Goal: Information Seeking & Learning: Learn about a topic

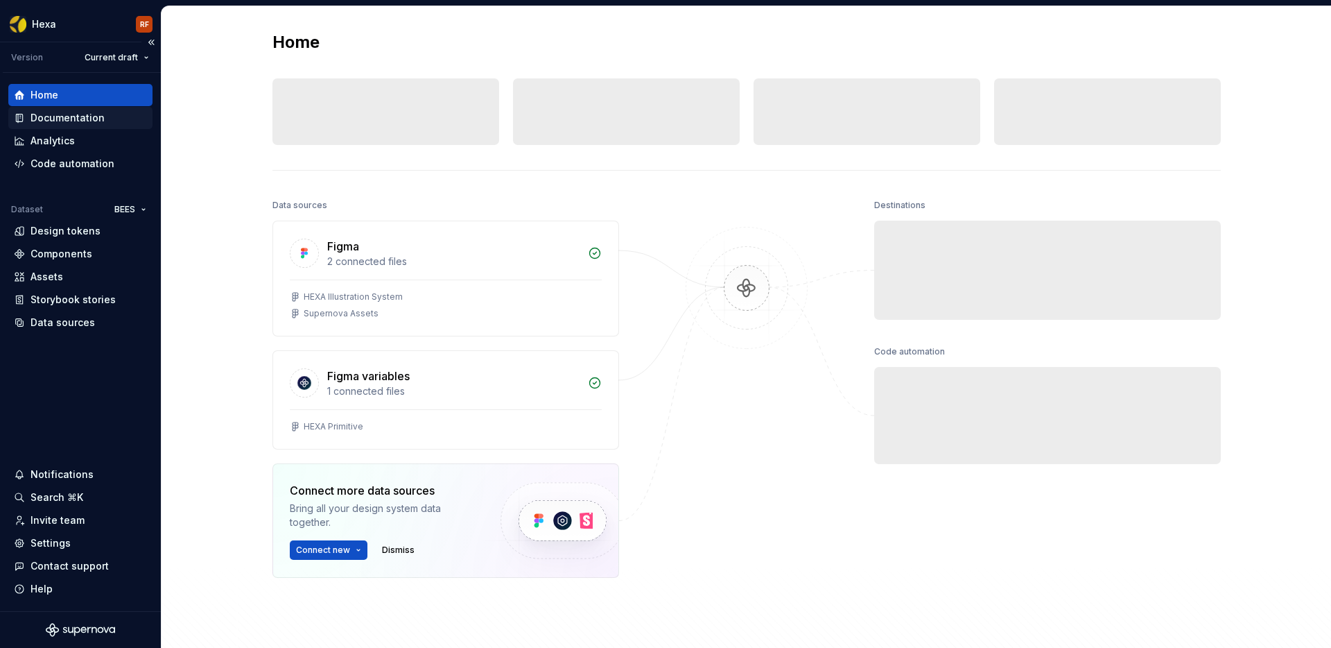
click at [91, 120] on div "Documentation" at bounding box center [68, 118] width 74 height 14
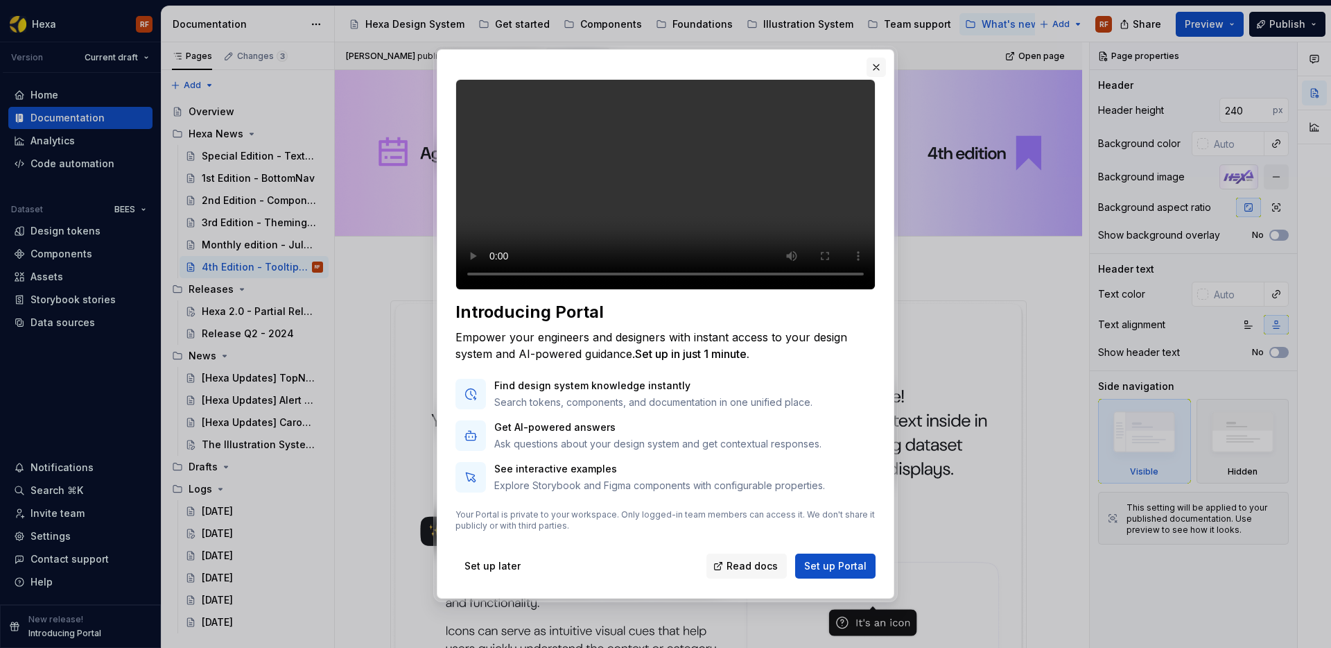
click at [876, 58] on button "button" at bounding box center [876, 67] width 19 height 19
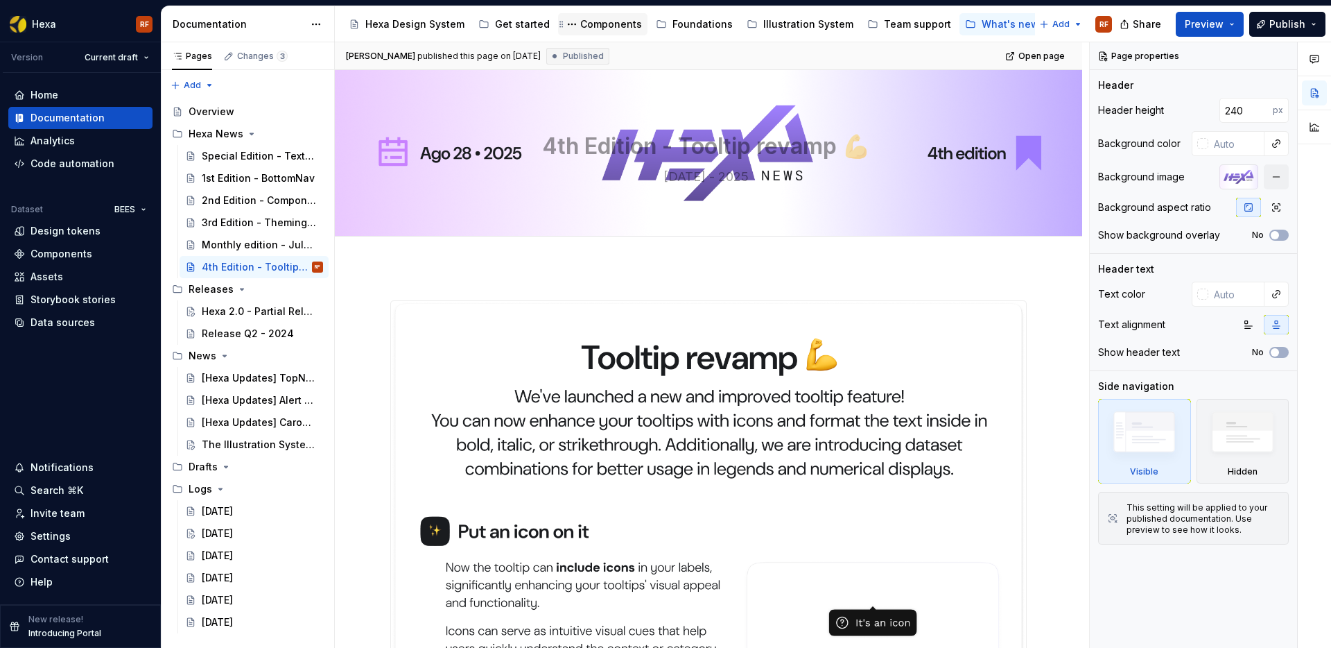
click at [615, 19] on div "Components" at bounding box center [611, 24] width 62 height 14
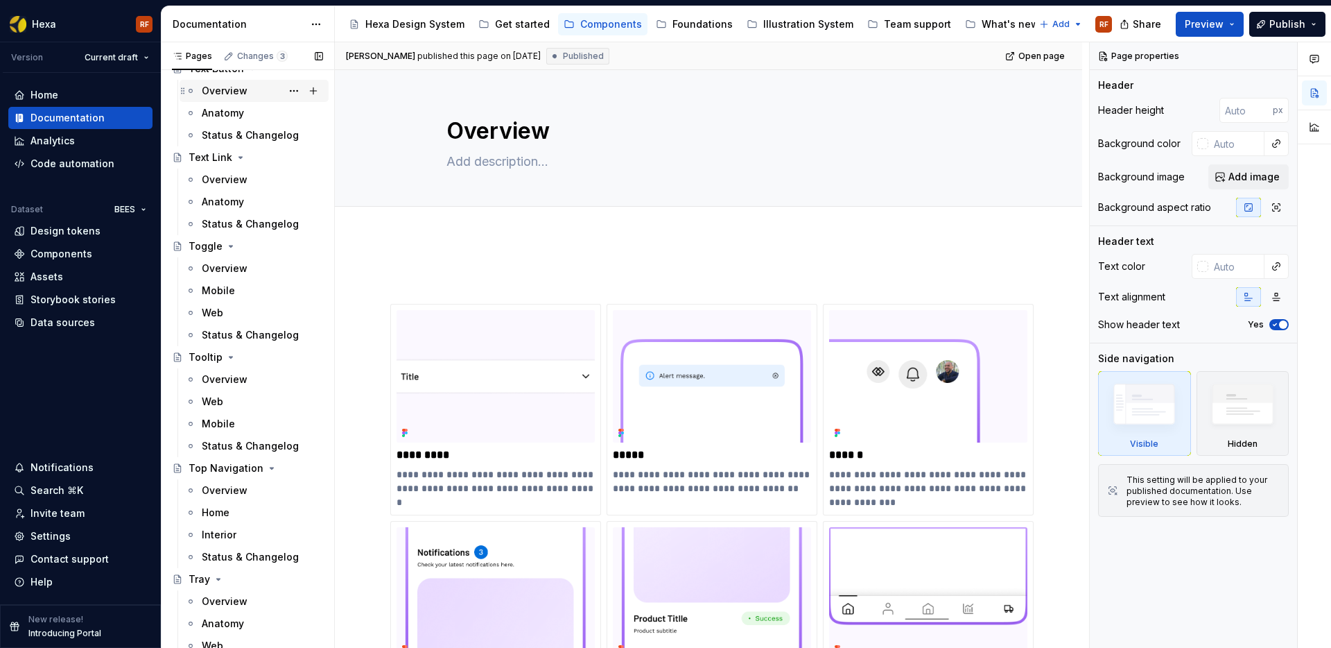
scroll to position [4089, 0]
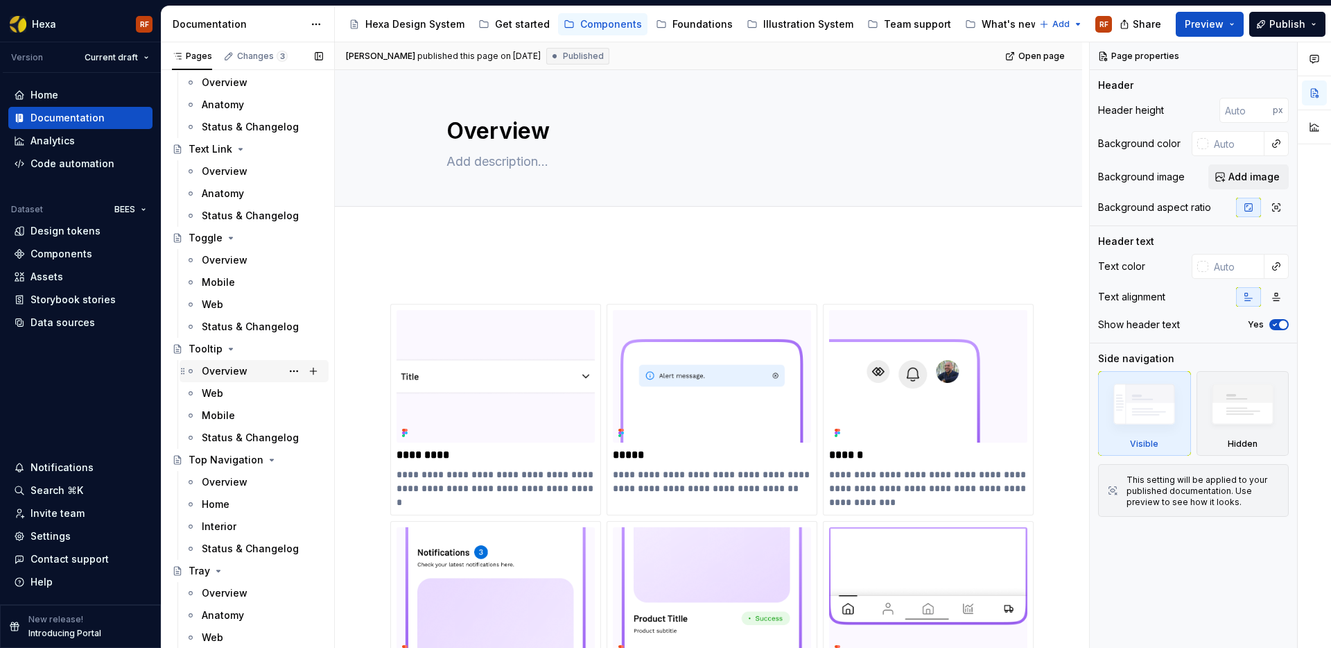
click at [235, 370] on div "Overview" at bounding box center [225, 371] width 46 height 14
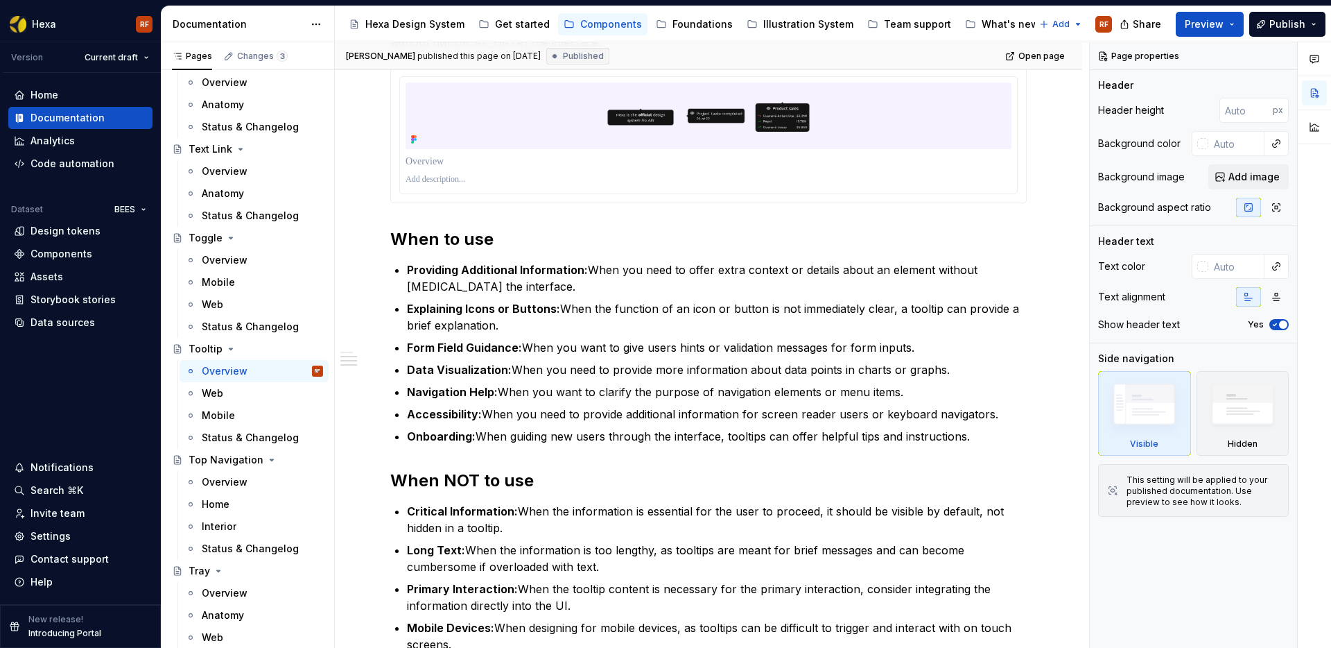
scroll to position [636, 0]
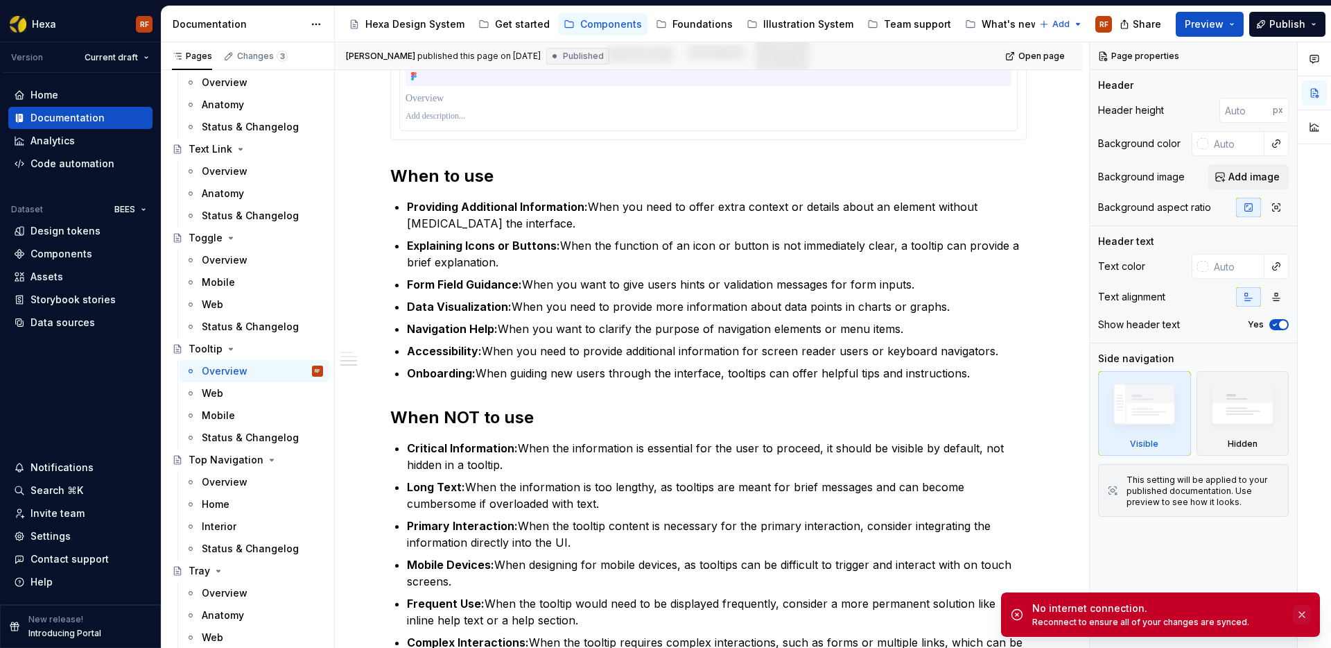
click at [1298, 615] on button "button" at bounding box center [1302, 614] width 18 height 19
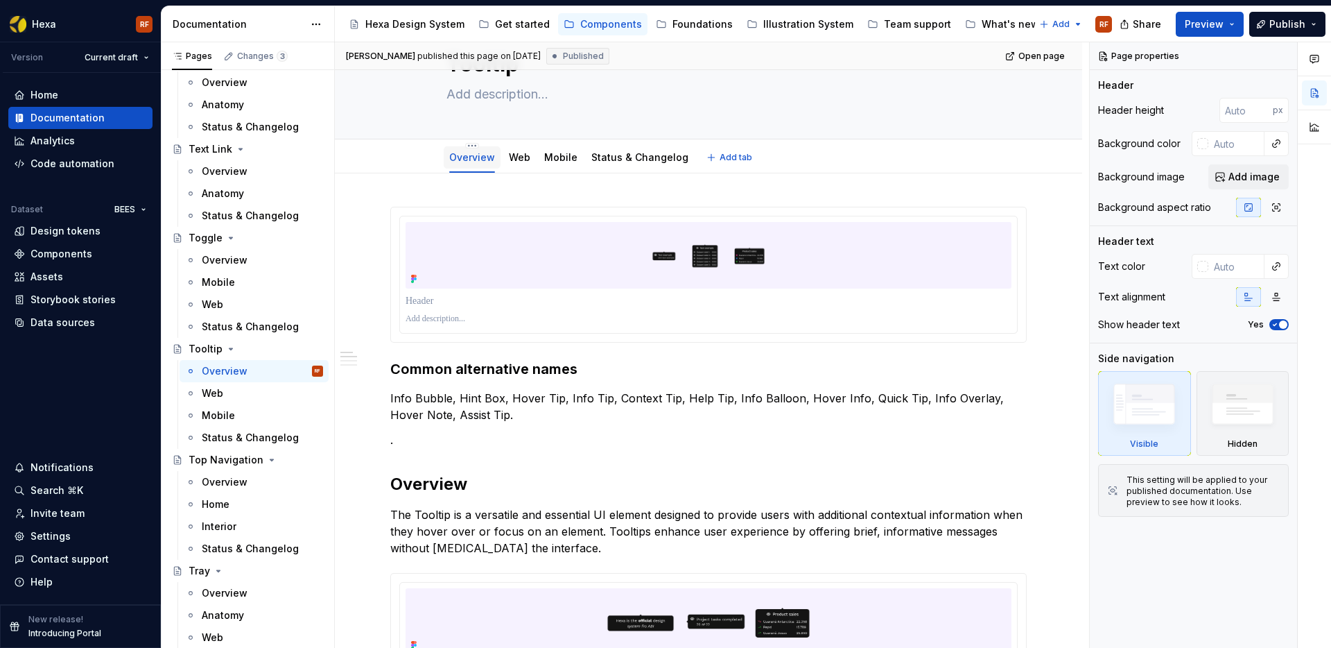
scroll to position [26, 0]
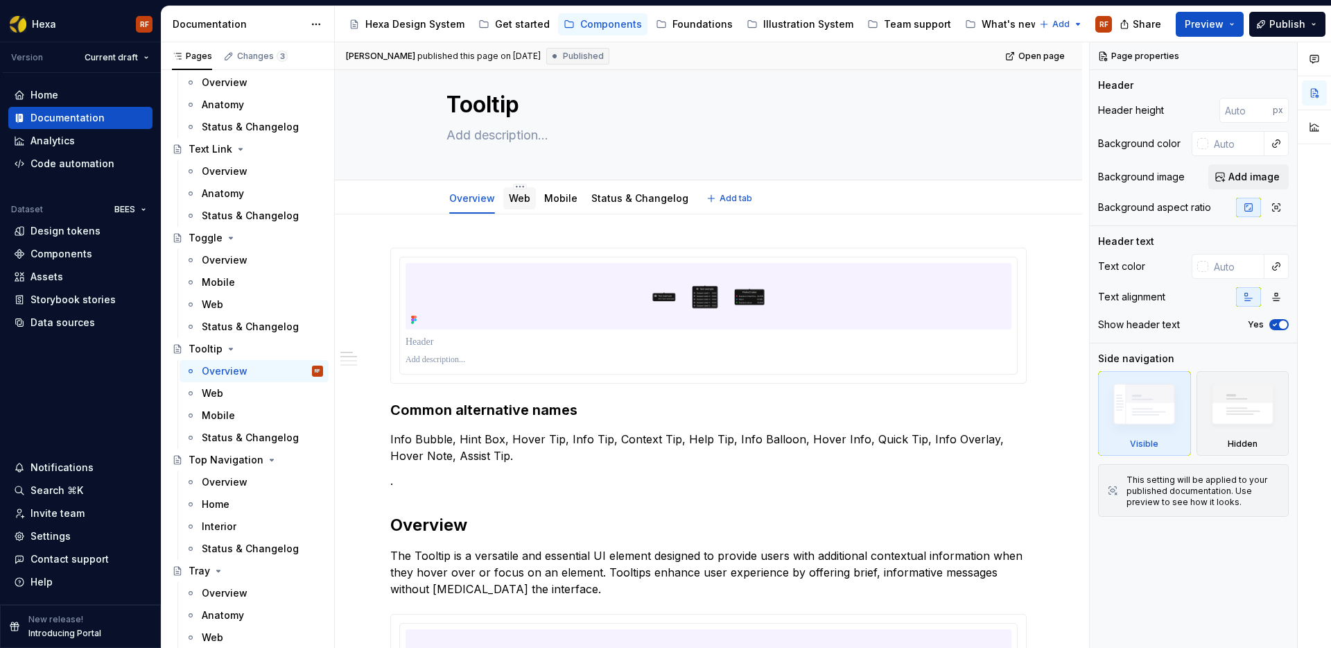
click at [526, 198] on link "Web" at bounding box center [519, 198] width 21 height 12
click at [519, 199] on link "Web" at bounding box center [519, 198] width 21 height 12
click at [525, 199] on link "Web" at bounding box center [519, 198] width 21 height 12
click at [509, 200] on div "Web" at bounding box center [519, 199] width 33 height 22
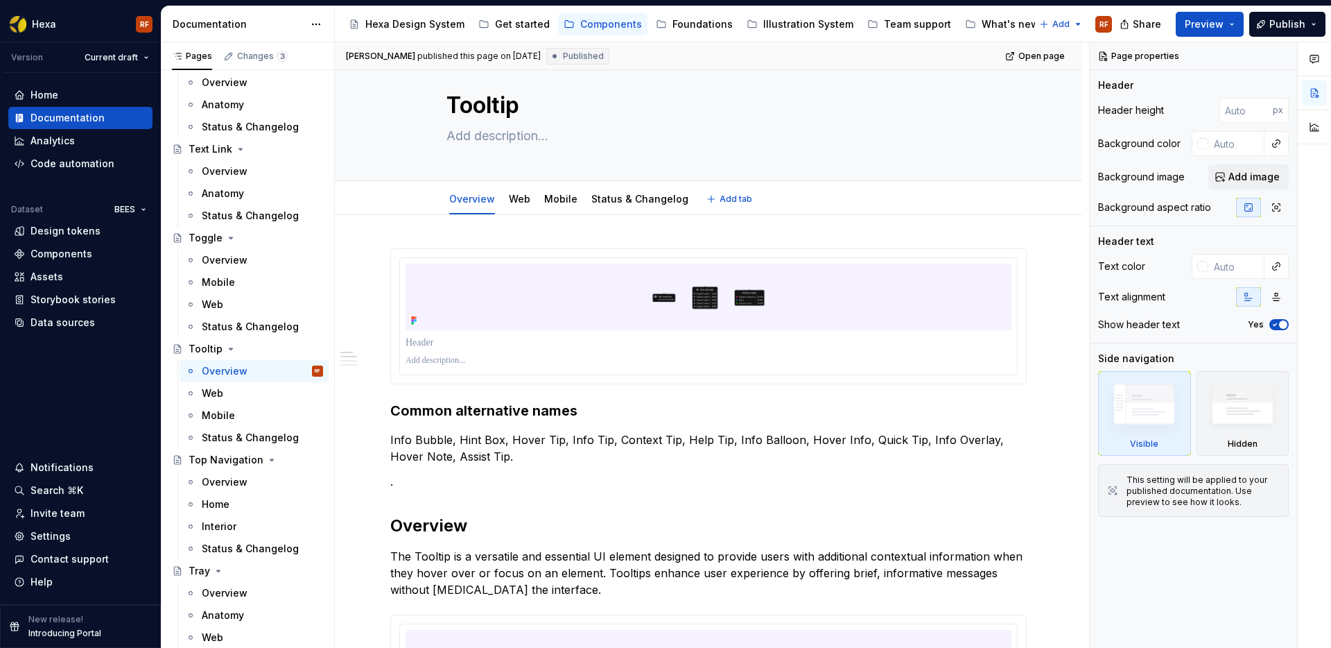
type textarea "*"
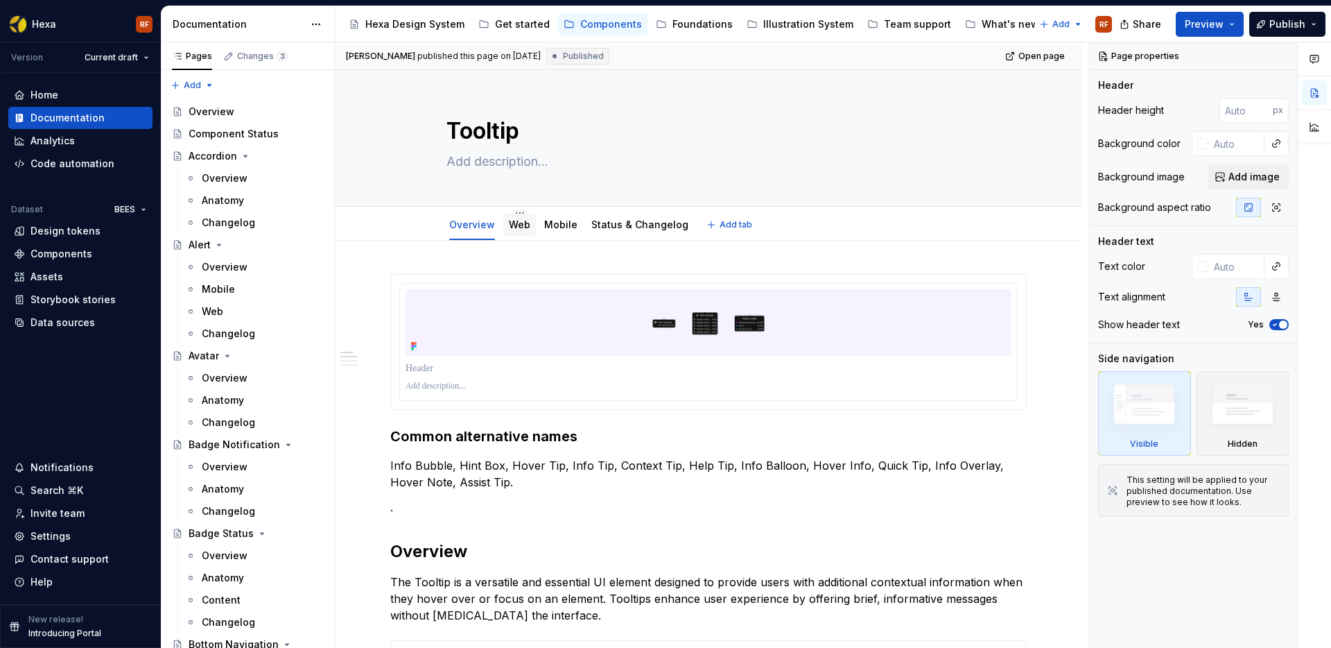
click at [521, 229] on link "Web" at bounding box center [519, 224] width 21 height 12
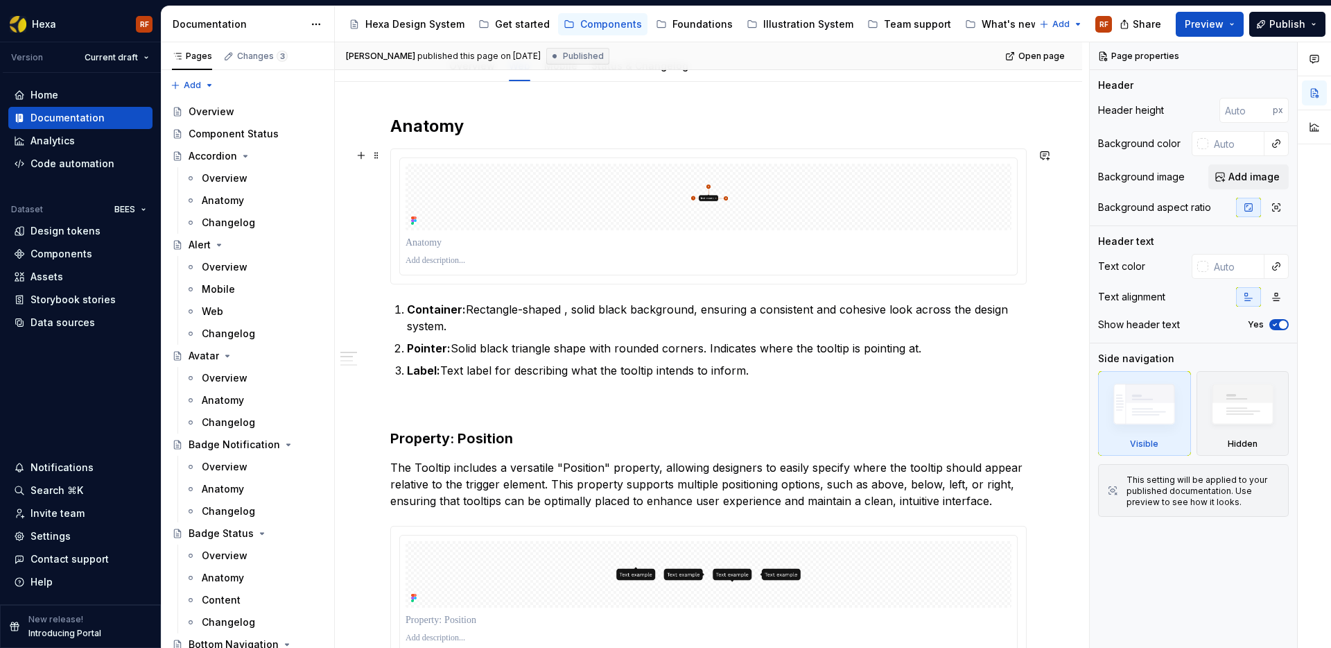
scroll to position [140, 0]
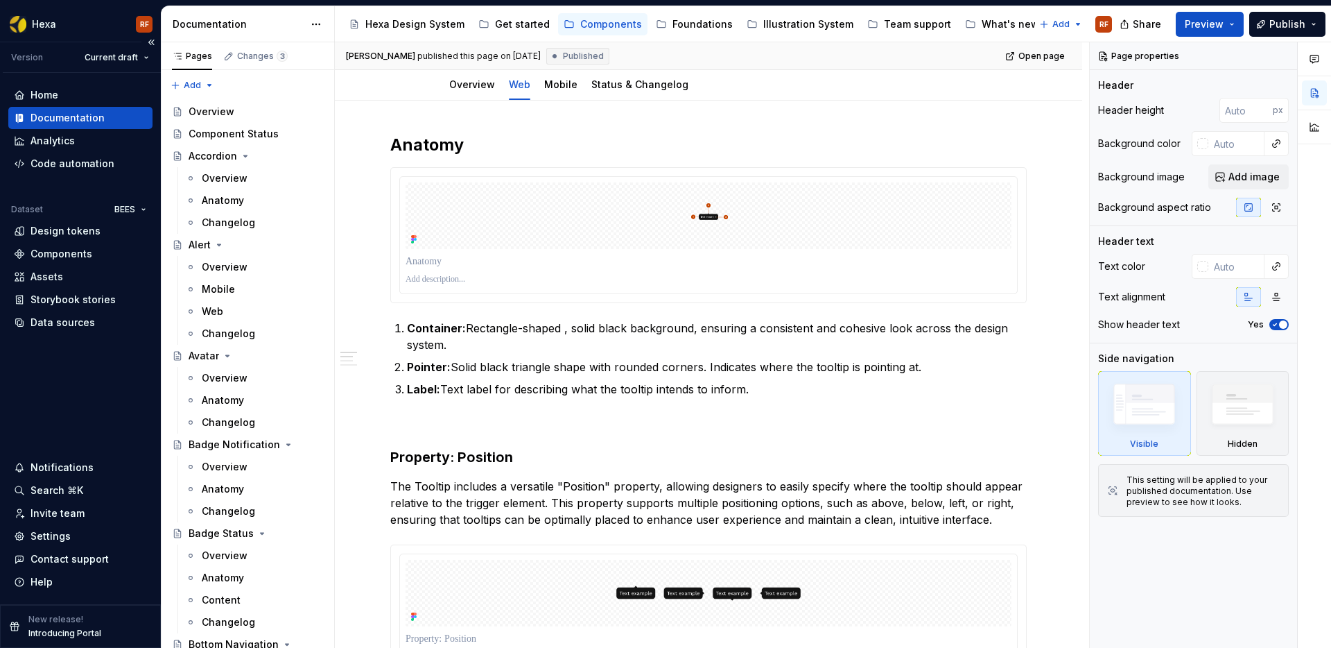
type textarea "*"
